Goal: Task Accomplishment & Management: Manage account settings

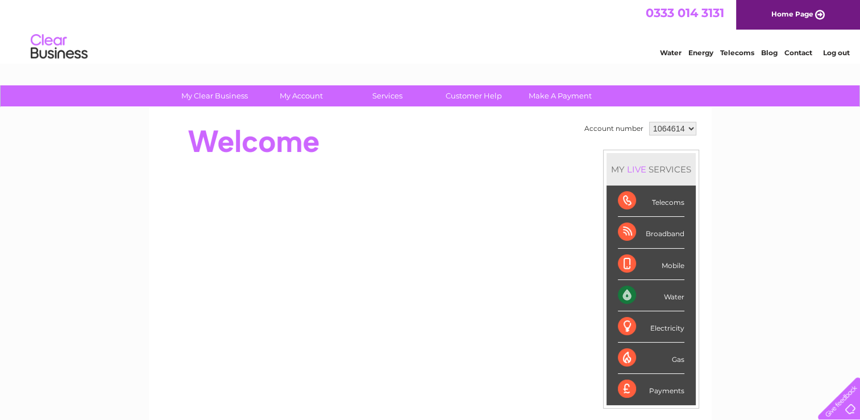
click at [673, 296] on div "Water" at bounding box center [651, 295] width 67 height 31
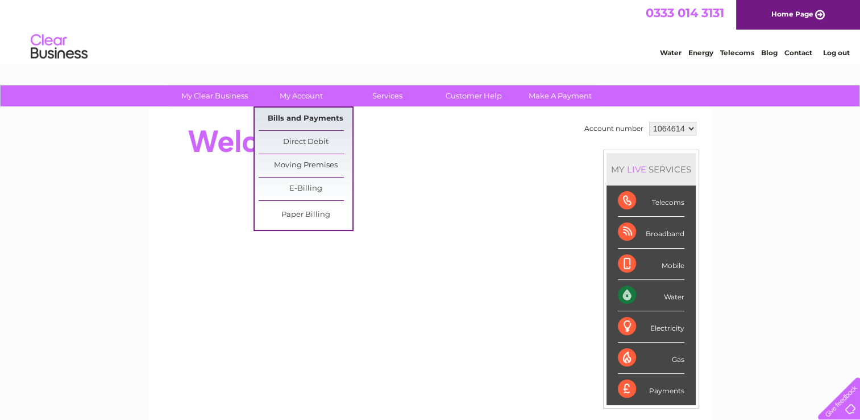
click at [298, 117] on link "Bills and Payments" at bounding box center [306, 118] width 94 height 23
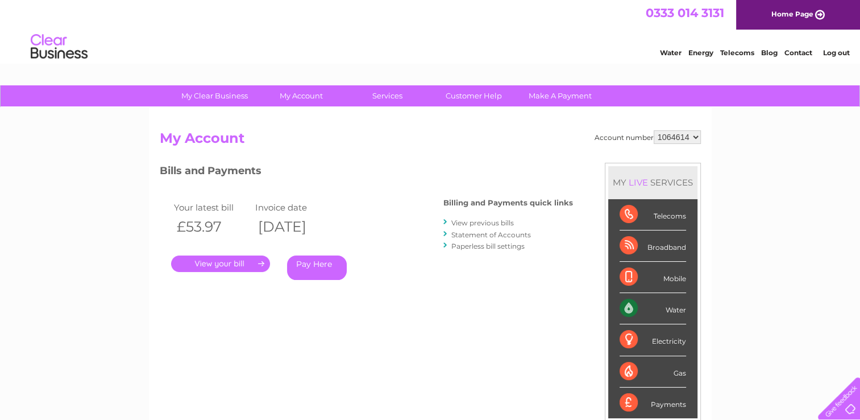
click at [221, 263] on link "." at bounding box center [220, 263] width 99 height 16
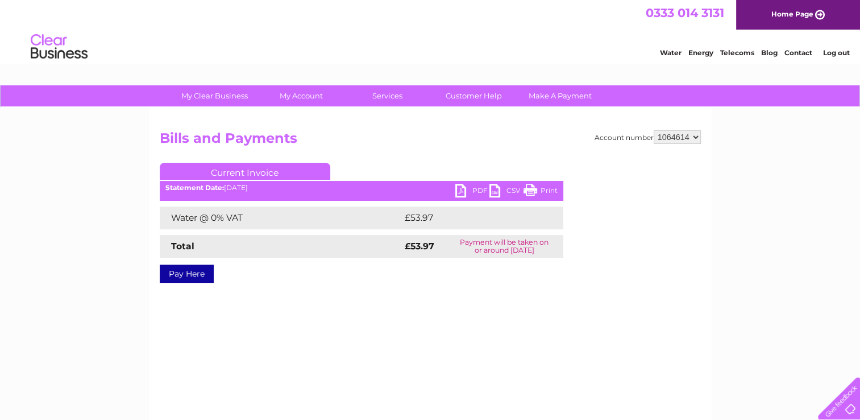
drag, startPoint x: 541, startPoint y: 186, endPoint x: 140, endPoint y: 363, distance: 438.1
click at [541, 186] on link "Print" at bounding box center [541, 192] width 34 height 16
click at [836, 53] on link "Log out" at bounding box center [836, 52] width 27 height 9
